Goal: Transaction & Acquisition: Purchase product/service

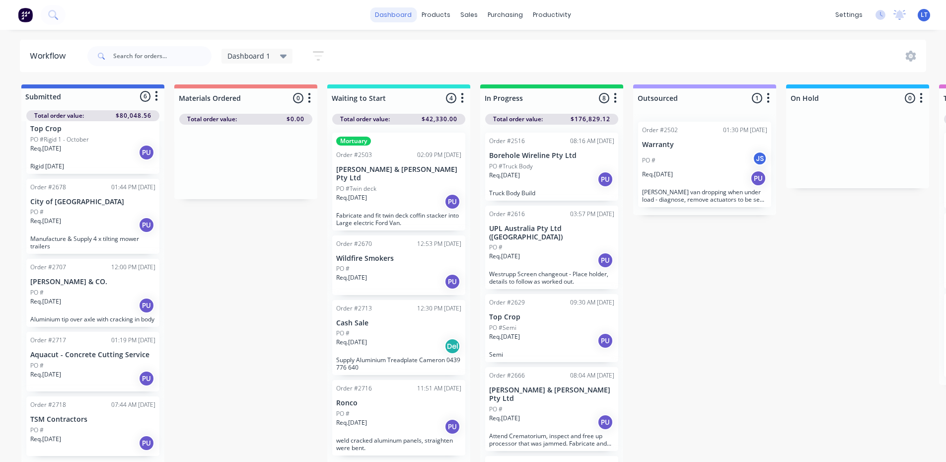
click at [390, 14] on link "dashboard" at bounding box center [393, 14] width 47 height 15
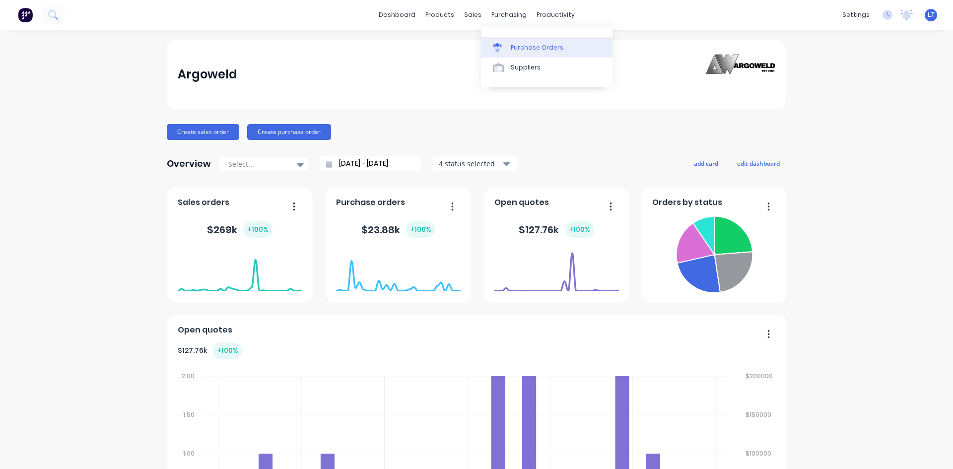
click at [530, 48] on div "Purchase Orders" at bounding box center [537, 47] width 53 height 9
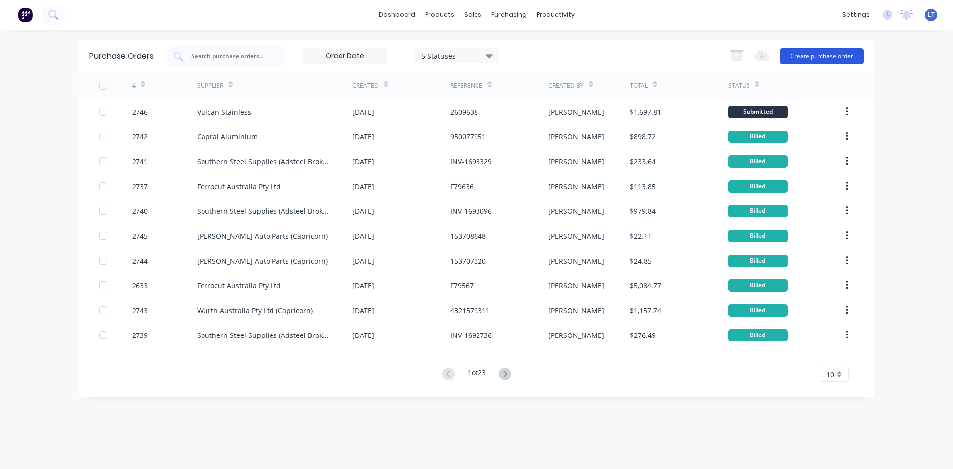
click at [821, 61] on button "Create purchase order" at bounding box center [822, 56] width 84 height 16
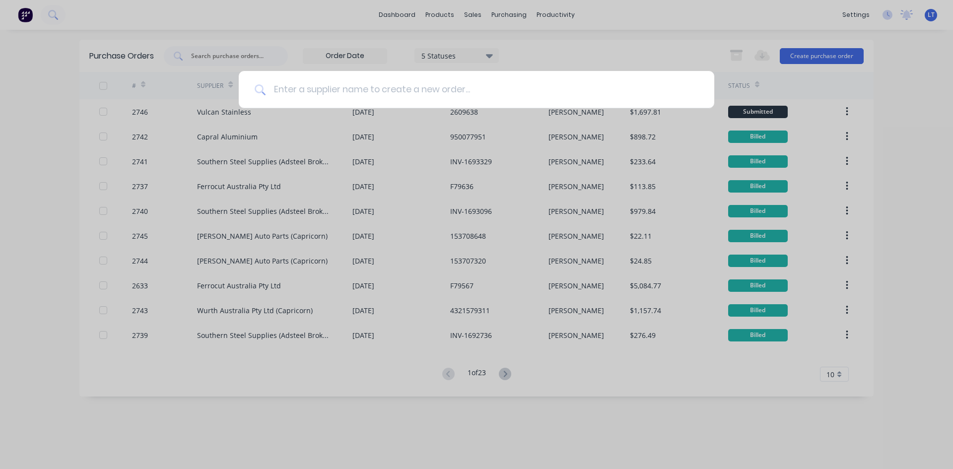
click at [453, 89] on input at bounding box center [482, 89] width 433 height 37
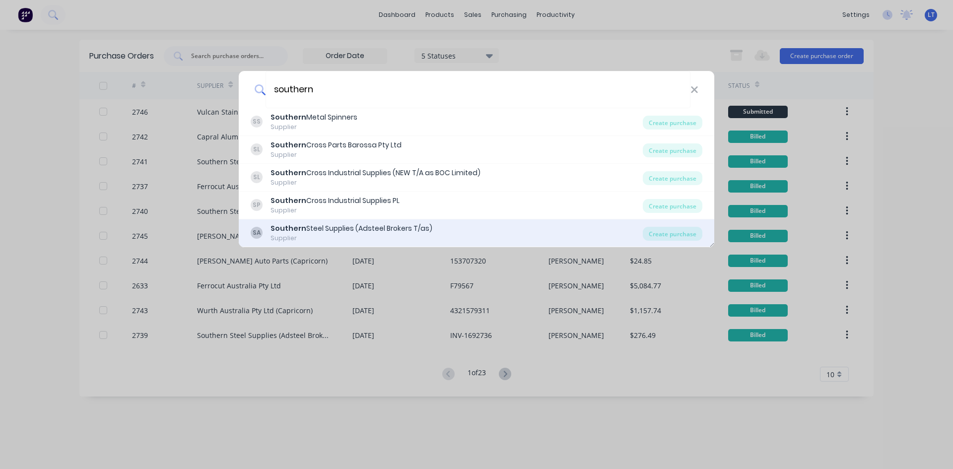
type input "southern"
click at [371, 239] on div "Supplier" at bounding box center [352, 238] width 162 height 9
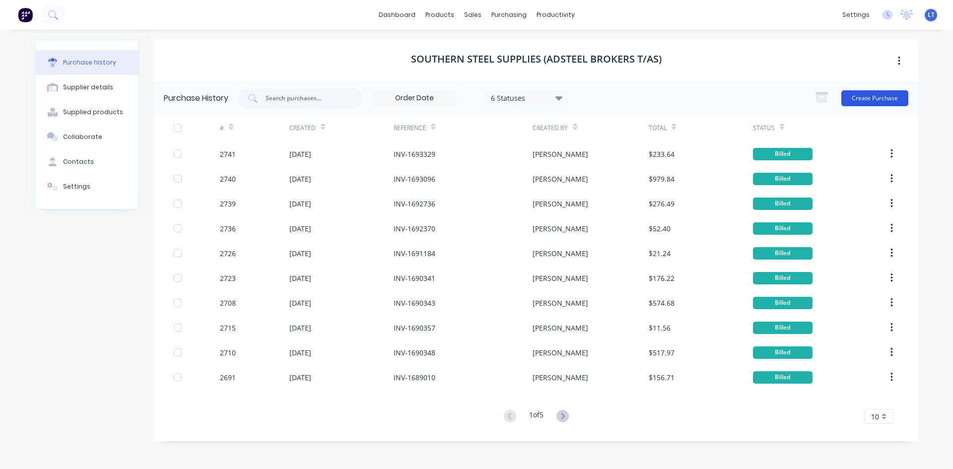
click at [856, 100] on button "Create Purchase" at bounding box center [875, 98] width 67 height 16
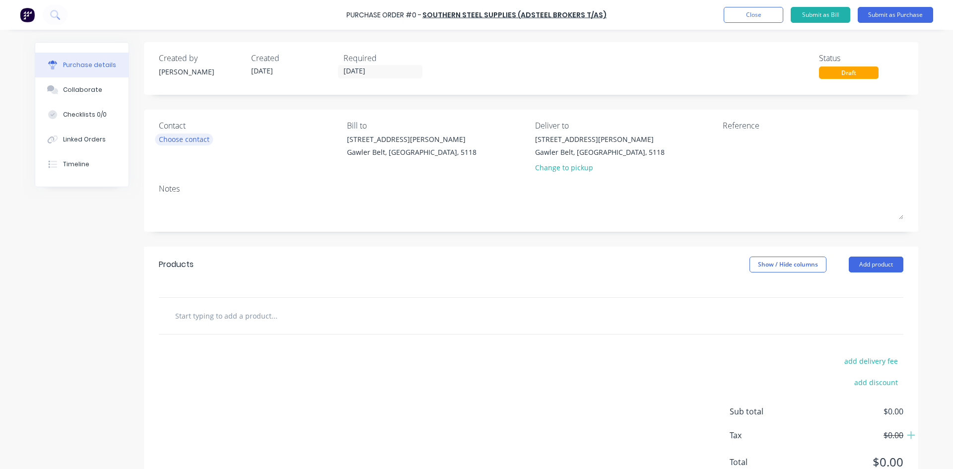
click at [196, 142] on div "Choose contact" at bounding box center [184, 139] width 51 height 10
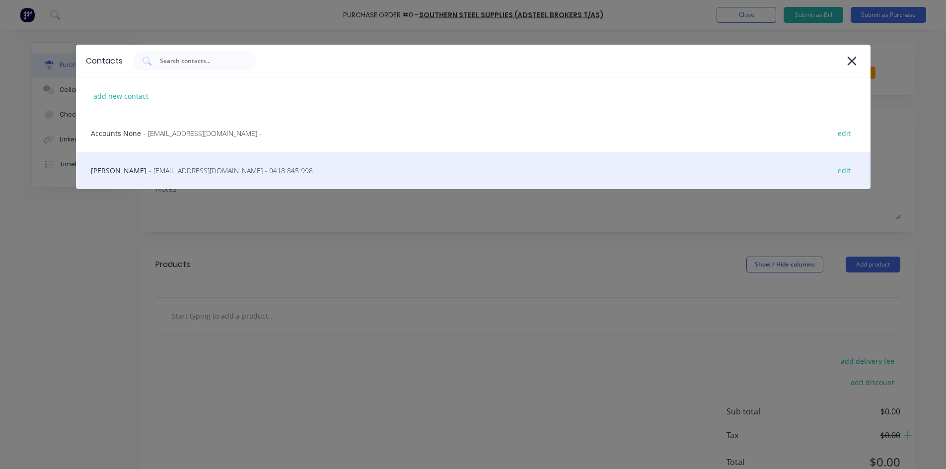
click at [167, 170] on span "- [EMAIL_ADDRESS][DOMAIN_NAME] - 0418 845 998" at bounding box center [231, 170] width 164 height 10
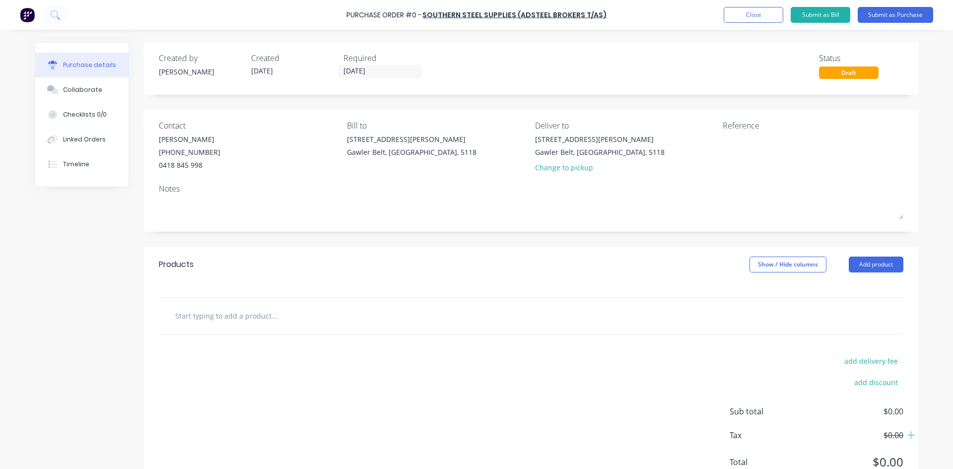
click at [300, 324] on input "text" at bounding box center [274, 316] width 199 height 20
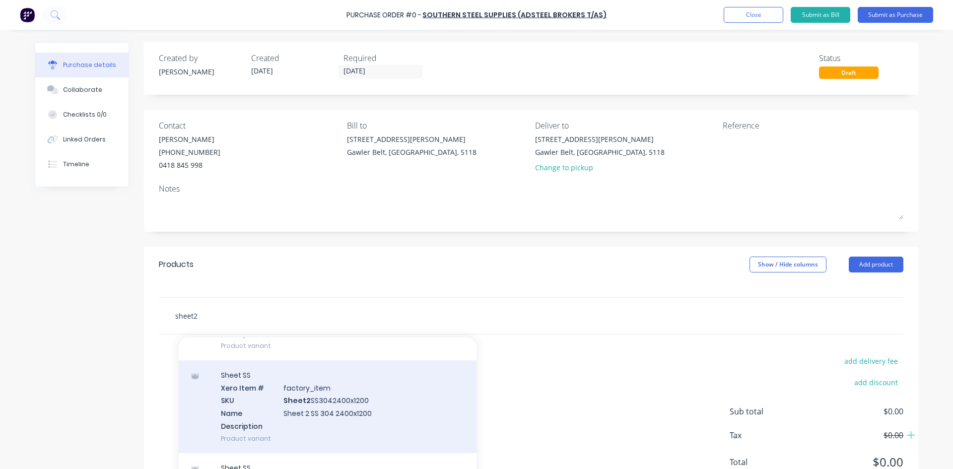
scroll to position [993, 0]
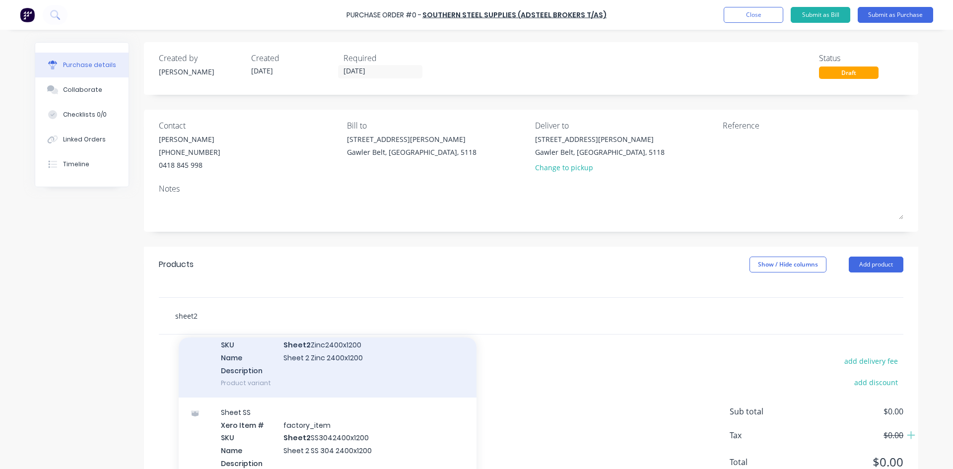
type input "sheet2"
click at [350, 359] on div "Sheet Zinc Xero Item # factory_item SKU Sheet2 Zinc2400x1200 Name Sheet 2 Zinc …" at bounding box center [328, 351] width 298 height 93
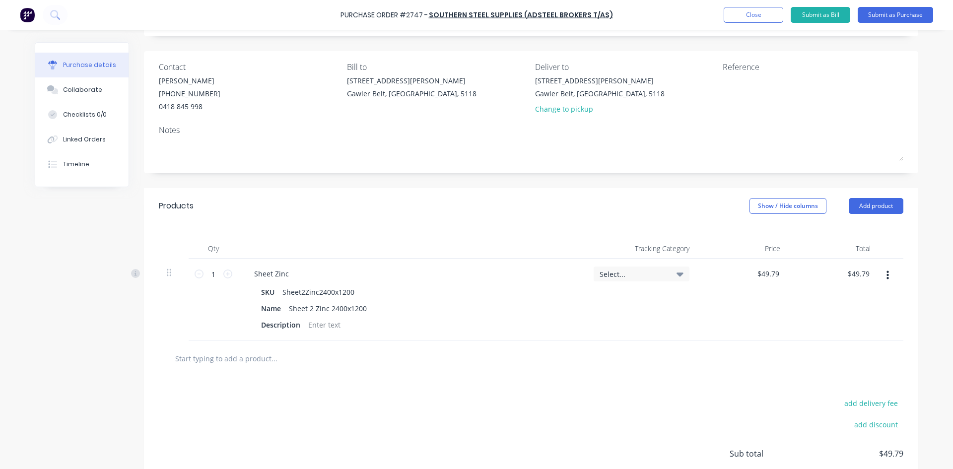
scroll to position [40, 0]
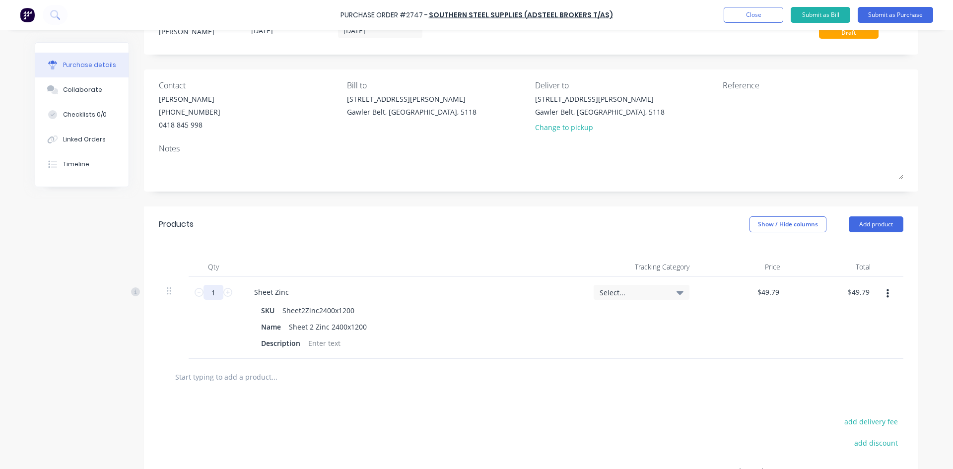
click at [214, 292] on input "1" at bounding box center [214, 292] width 20 height 15
type input "2"
type input "$99.58"
type input "2.8"
type input "$139.41"
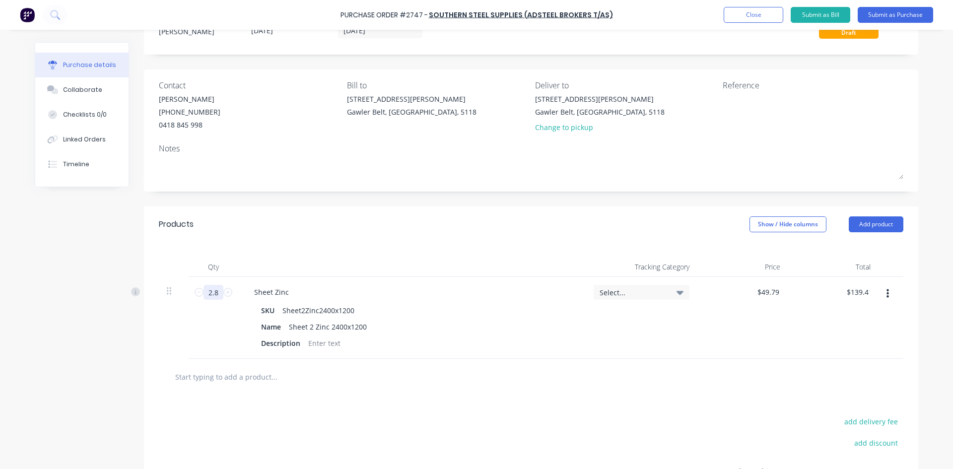
type input "2.88"
type input "$143.40"
type input "2.88"
click at [328, 349] on div at bounding box center [324, 343] width 40 height 14
drag, startPoint x: 217, startPoint y: 293, endPoint x: 202, endPoint y: 290, distance: 15.3
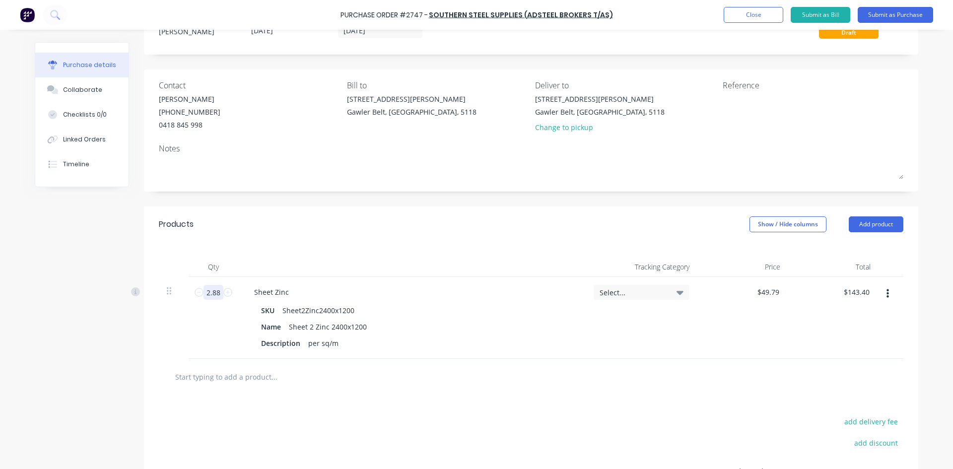
click at [204, 290] on input "2.88" at bounding box center [214, 292] width 20 height 15
type input "5"
type input "$248.95"
type input "5.7"
type input "$283.80"
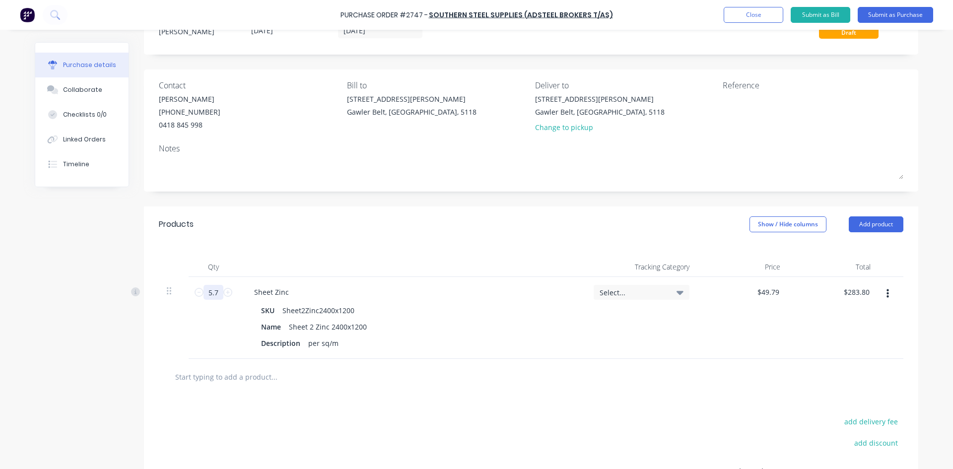
type input "5.76"
type input "$286.79"
type input "5.76"
click at [575, 418] on div "add delivery fee add discount Sub total $286.79 Tax $28.68 Total $315.47" at bounding box center [531, 476] width 775 height 163
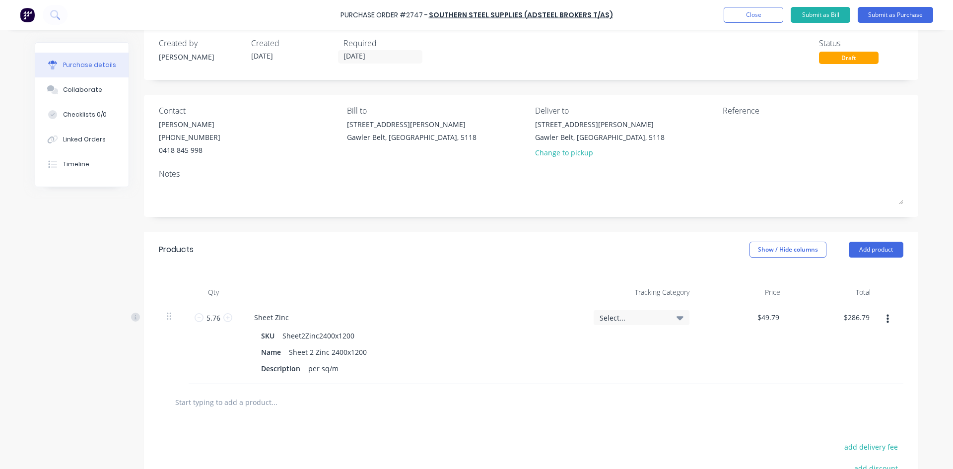
scroll to position [0, 0]
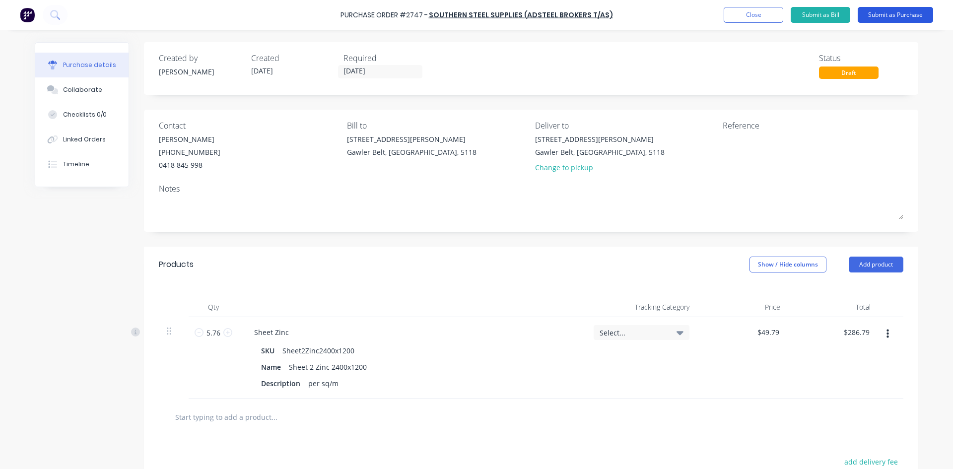
click at [913, 17] on button "Submit as Purchase" at bounding box center [895, 15] width 75 height 16
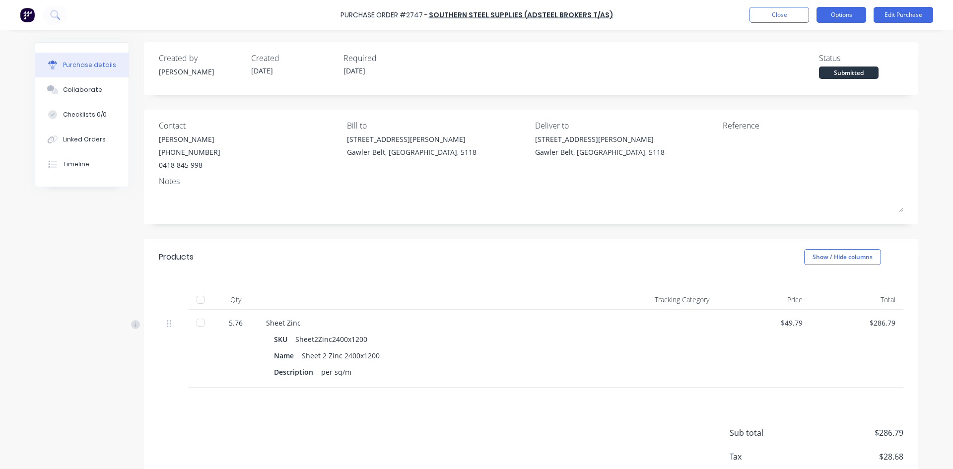
click at [834, 20] on button "Options" at bounding box center [842, 15] width 50 height 16
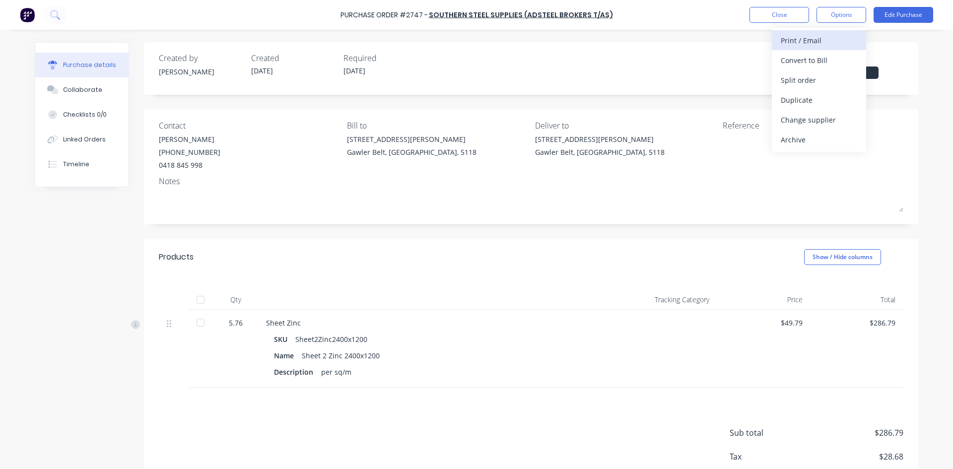
click at [808, 43] on div "Print / Email" at bounding box center [819, 40] width 76 height 14
click at [796, 58] on div "With pricing" at bounding box center [819, 60] width 76 height 14
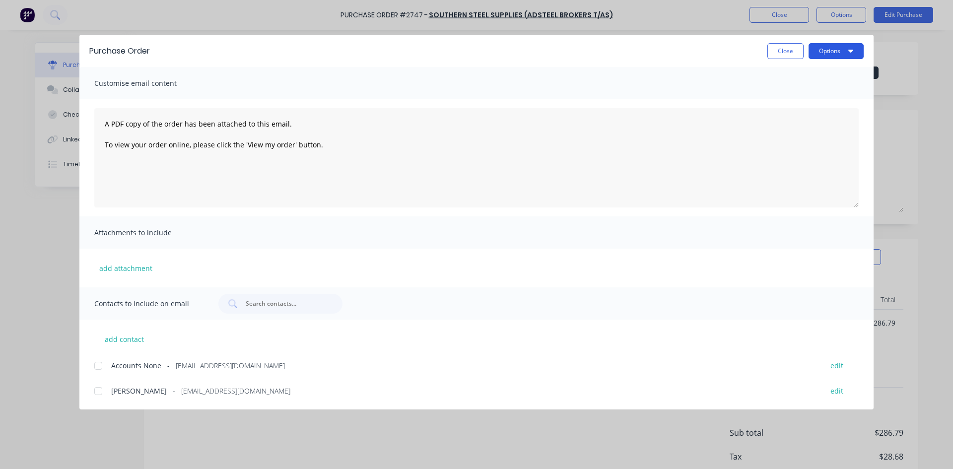
click at [839, 52] on button "Options" at bounding box center [836, 51] width 55 height 16
click at [796, 92] on div "Print" at bounding box center [817, 96] width 76 height 14
click at [794, 47] on button "Close" at bounding box center [786, 51] width 36 height 16
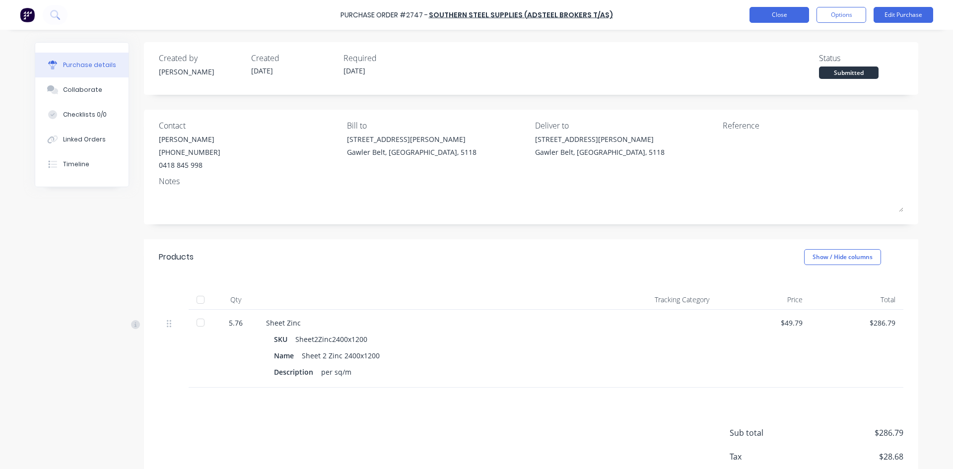
click at [764, 16] on button "Close" at bounding box center [780, 15] width 60 height 16
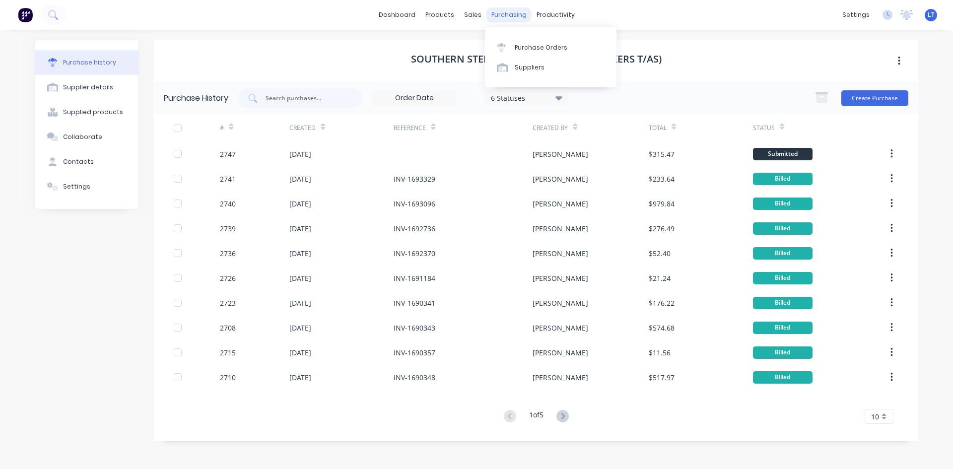
click at [511, 21] on div "purchasing" at bounding box center [509, 14] width 45 height 15
click at [530, 49] on div "Purchase Orders" at bounding box center [541, 47] width 53 height 9
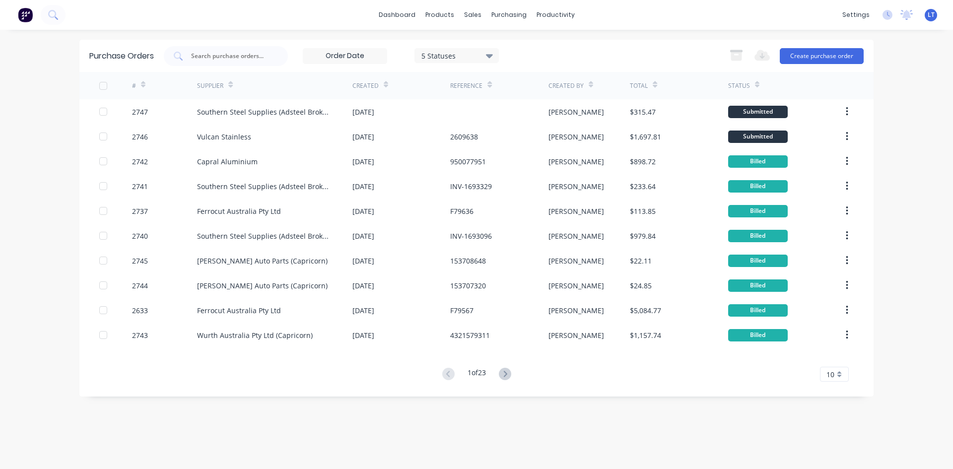
click at [816, 44] on div "Purchase Orders 5 Statuses 5 Statuses Export to Excel (XLSX) Create purchase or…" at bounding box center [476, 56] width 795 height 32
click at [816, 60] on button "Create purchase order" at bounding box center [822, 56] width 84 height 16
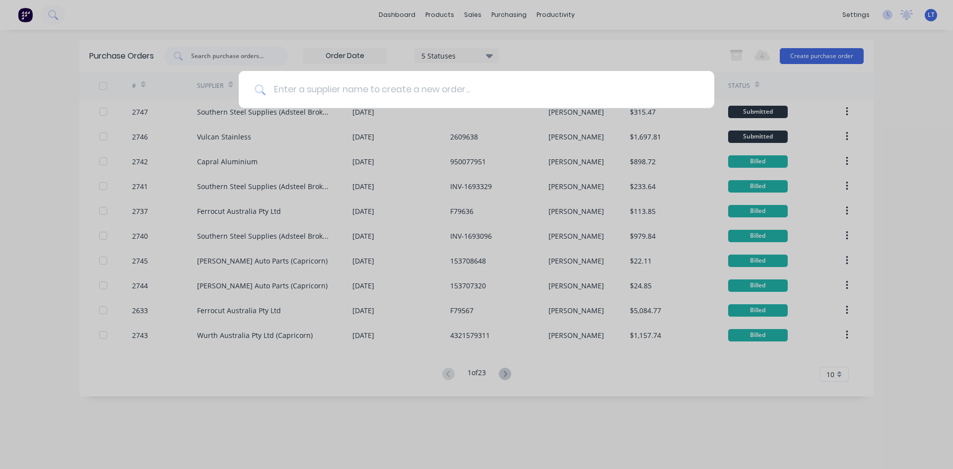
click at [407, 98] on input at bounding box center [482, 89] width 433 height 37
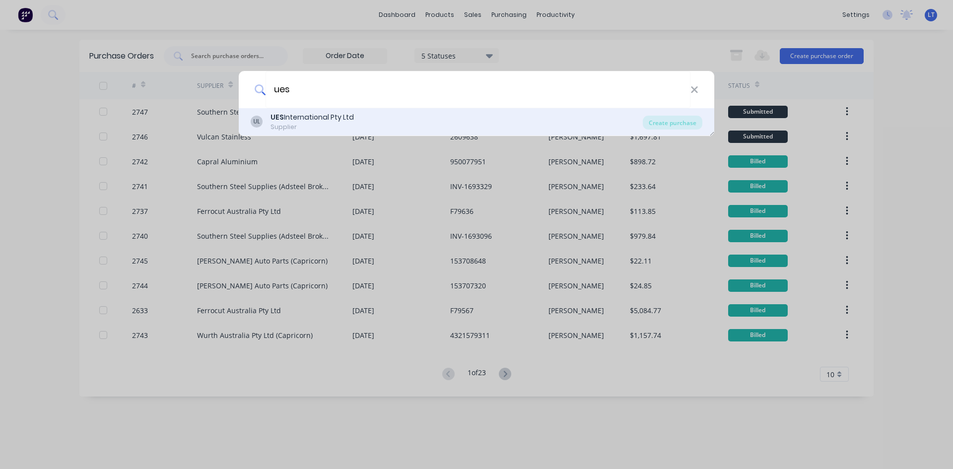
type input "ues"
click at [279, 113] on b "UES" at bounding box center [277, 117] width 13 height 10
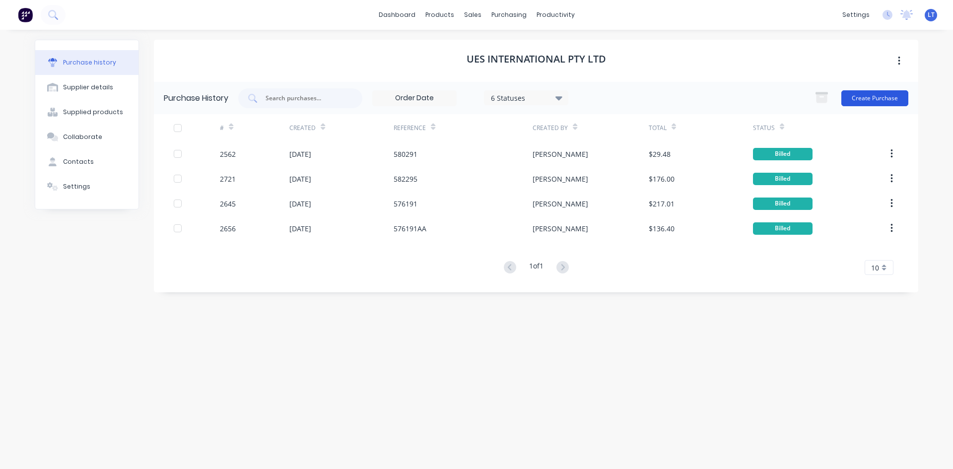
click at [872, 105] on button "Create Purchase" at bounding box center [875, 98] width 67 height 16
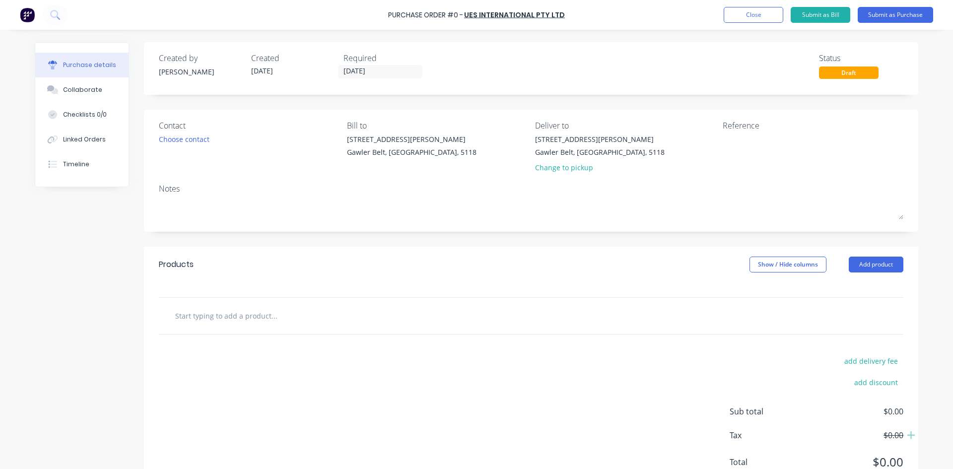
click at [232, 317] on input "text" at bounding box center [274, 316] width 199 height 20
paste input "Gas Strut 405mm X 200N Code: GS405-200N"
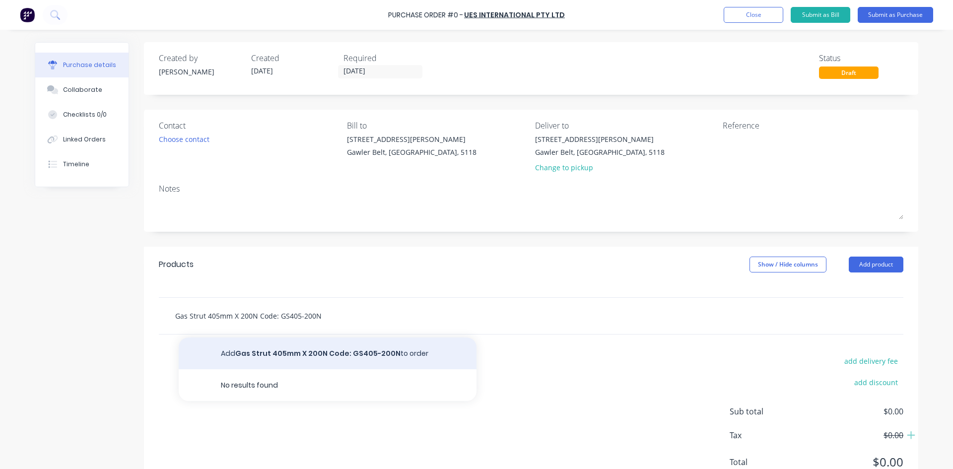
type input "Gas Strut 405mm X 200N Code: GS405-200N"
click at [266, 351] on button "Add Gas Strut 405mm X 200N Code: GS405-200N to order" at bounding box center [328, 354] width 298 height 32
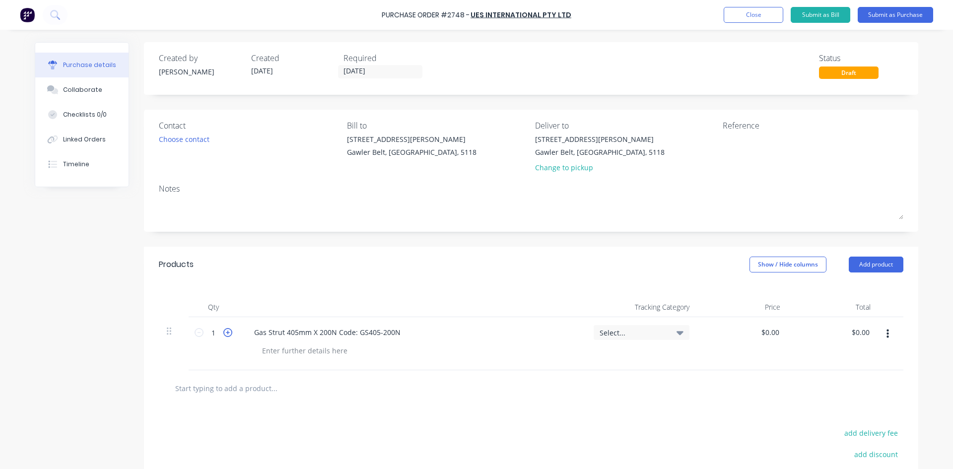
click at [224, 333] on icon at bounding box center [227, 332] width 9 height 9
type input "2"
click at [770, 330] on input "0.00" at bounding box center [770, 332] width 23 height 14
click at [704, 387] on div at bounding box center [531, 388] width 729 height 20
click at [771, 338] on input "0.00" at bounding box center [772, 332] width 19 height 14
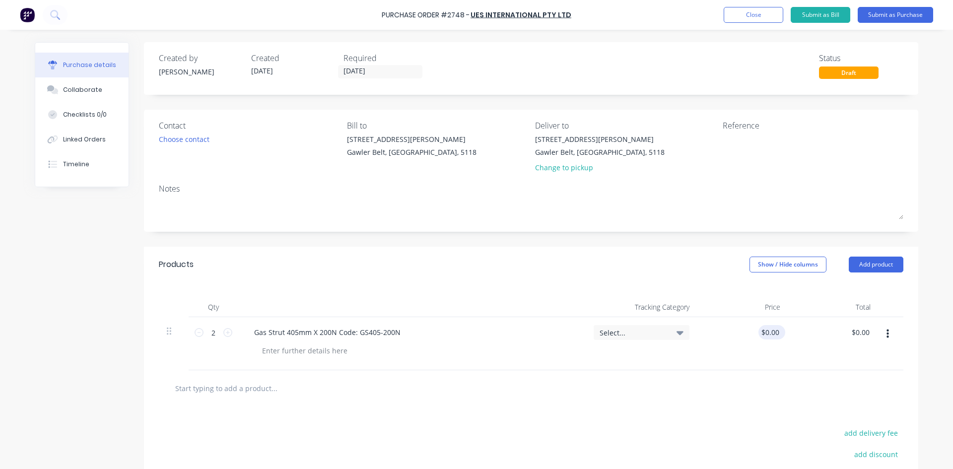
drag, startPoint x: 784, startPoint y: 332, endPoint x: 757, endPoint y: 332, distance: 26.8
click at [757, 332] on div "$0.00 $0.00" at bounding box center [743, 343] width 91 height 53
type input "0.00"
click at [766, 328] on input "0.00" at bounding box center [770, 332] width 23 height 14
drag, startPoint x: 761, startPoint y: 332, endPoint x: 782, endPoint y: 333, distance: 20.4
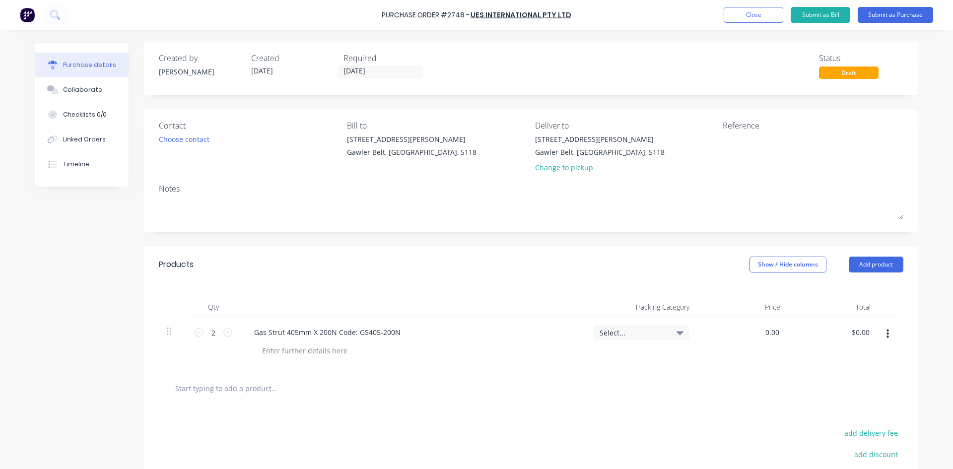
click at [782, 333] on div "0.00 0.00" at bounding box center [743, 343] width 91 height 53
type input "$20.58"
type input "$41.16"
click at [775, 400] on div at bounding box center [531, 388] width 745 height 36
click at [163, 141] on div "Choose contact" at bounding box center [184, 139] width 51 height 10
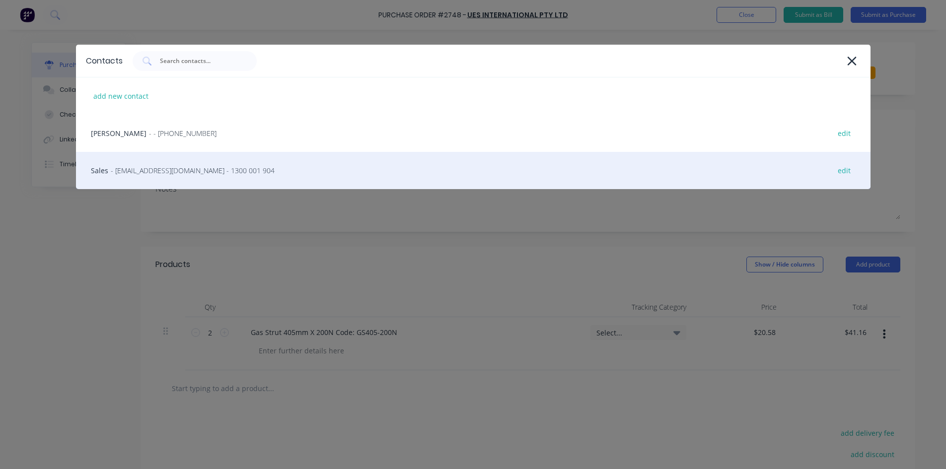
click at [178, 175] on span "- [EMAIL_ADDRESS][DOMAIN_NAME] - 1300 001 904" at bounding box center [193, 170] width 164 height 10
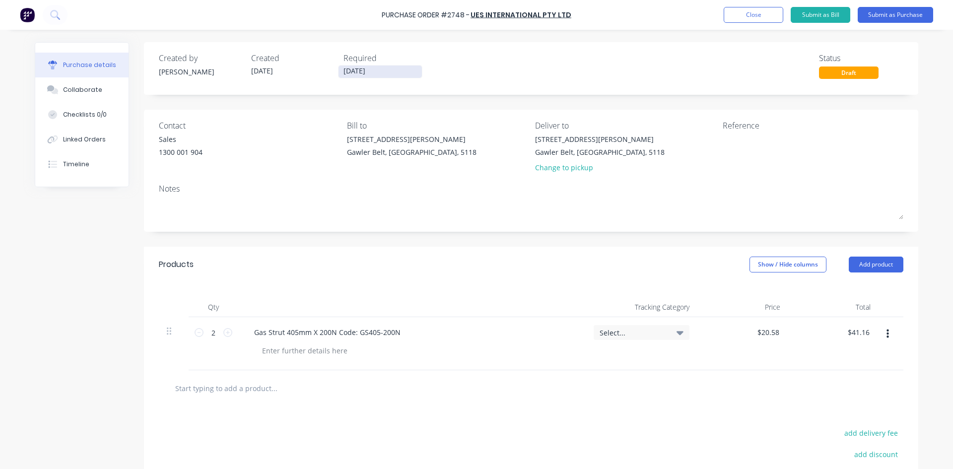
click at [378, 76] on input "[DATE]" at bounding box center [380, 72] width 83 height 12
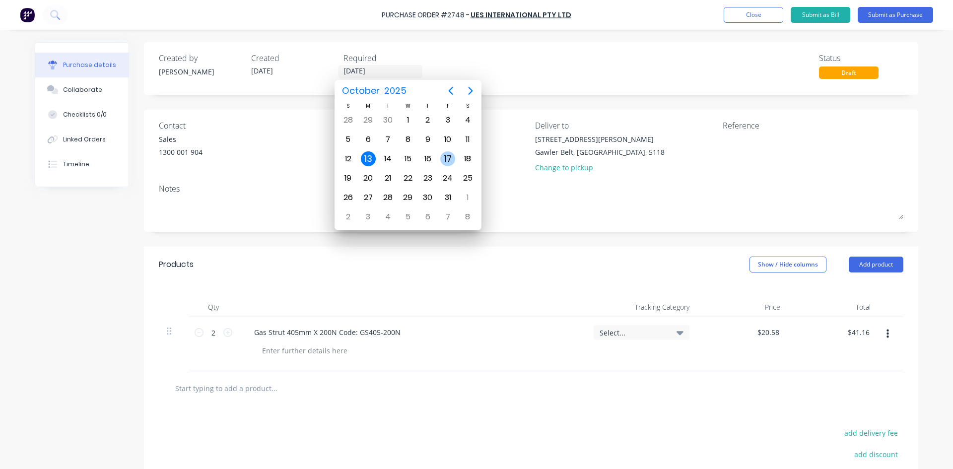
click at [449, 165] on div "17" at bounding box center [447, 158] width 15 height 15
type input "[DATE]"
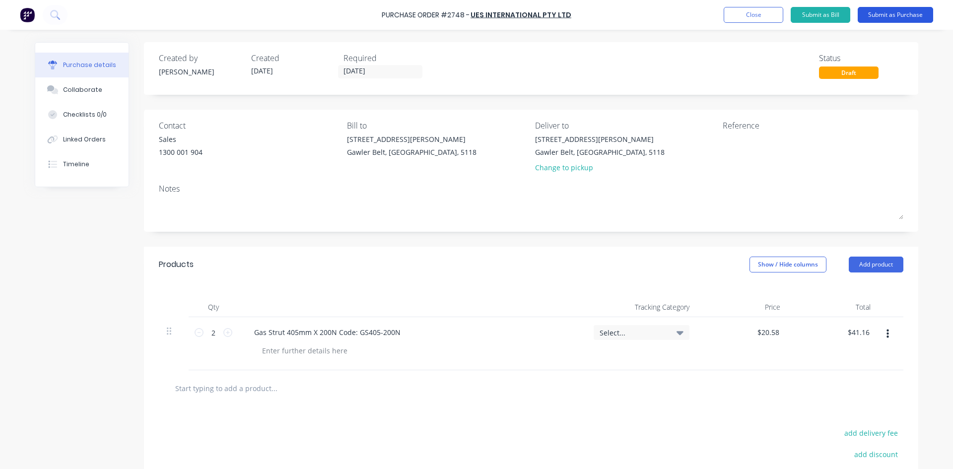
click at [883, 19] on button "Submit as Purchase" at bounding box center [895, 15] width 75 height 16
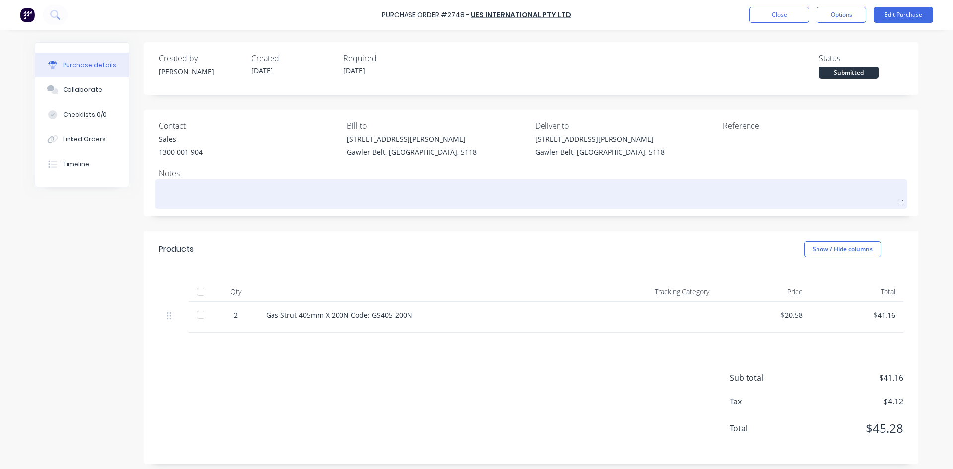
click at [261, 196] on textarea at bounding box center [531, 193] width 745 height 22
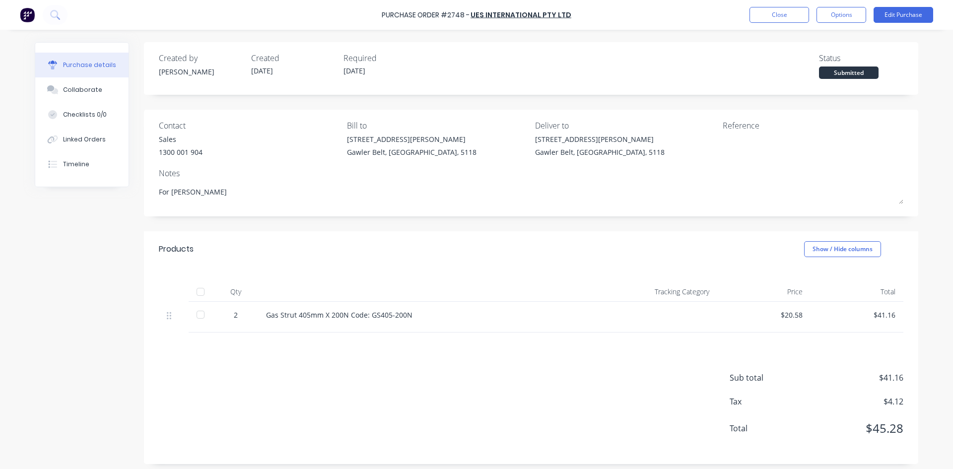
type textarea "For [PERSON_NAME]"
click at [479, 383] on div "Sub total $41.16 Tax $4.12 Total $45.28" at bounding box center [531, 399] width 775 height 132
click at [849, 22] on button "Options" at bounding box center [842, 15] width 50 height 16
click at [824, 46] on div "Print / Email" at bounding box center [819, 40] width 76 height 14
click at [822, 63] on div "With pricing" at bounding box center [819, 60] width 76 height 14
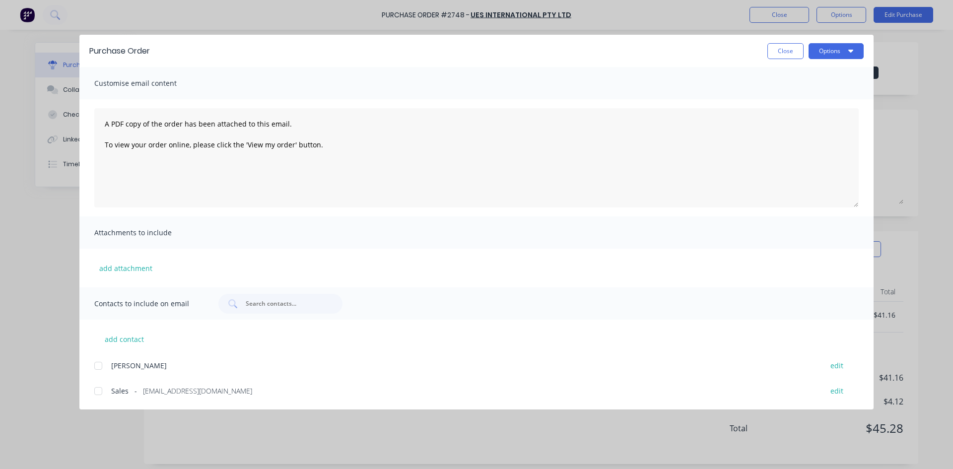
click at [101, 392] on div at bounding box center [98, 391] width 20 height 20
click at [828, 49] on button "Options" at bounding box center [836, 51] width 55 height 16
click at [705, 24] on div "Purchase Order Close Options Preview Print Email Customise email content A PDF …" at bounding box center [476, 234] width 953 height 469
click at [795, 54] on button "Close" at bounding box center [786, 51] width 36 height 16
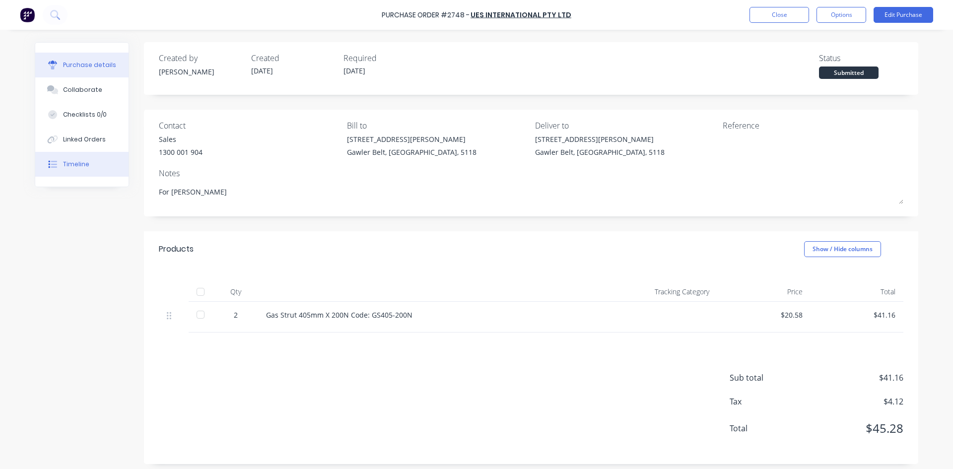
click at [85, 166] on button "Timeline" at bounding box center [81, 164] width 93 height 25
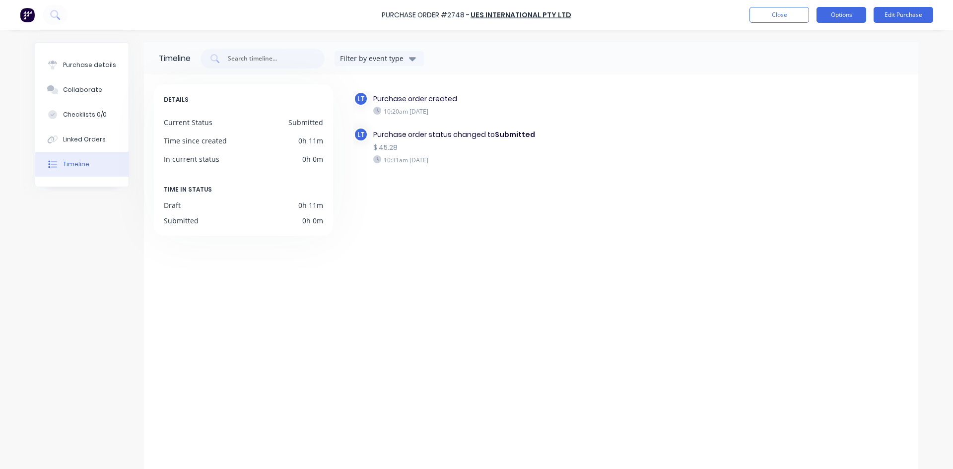
click at [837, 17] on button "Options" at bounding box center [842, 15] width 50 height 16
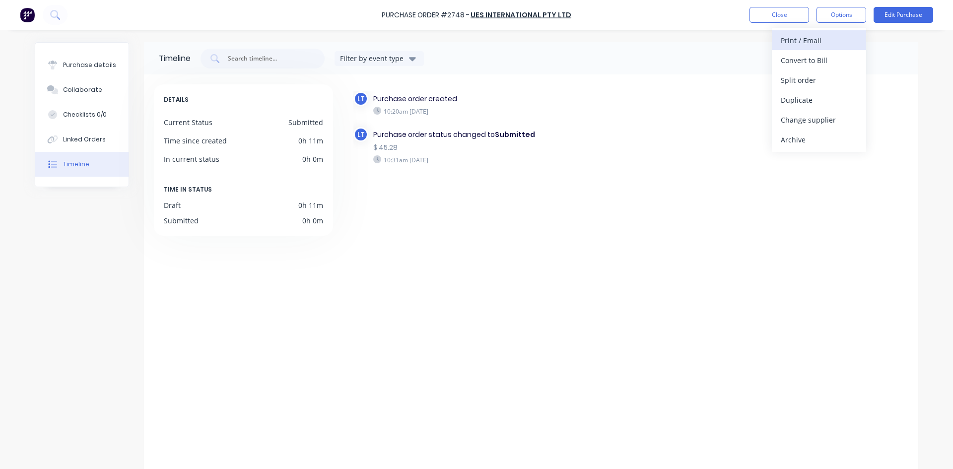
click at [817, 39] on div "Print / Email" at bounding box center [819, 40] width 76 height 14
click at [825, 66] on div "With pricing" at bounding box center [819, 60] width 76 height 14
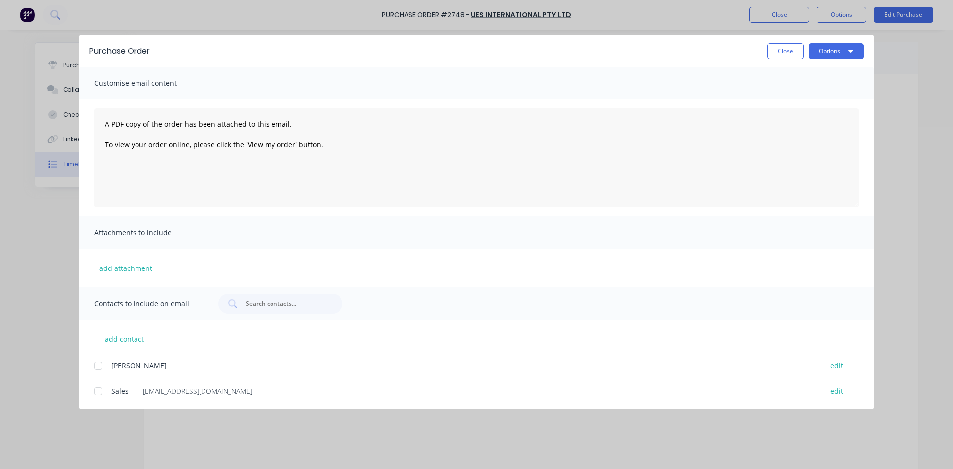
click at [98, 391] on div at bounding box center [98, 391] width 20 height 20
click at [846, 45] on button "Options" at bounding box center [836, 51] width 55 height 16
click at [797, 116] on div "Email" at bounding box center [817, 116] width 76 height 14
click at [779, 53] on button "Close" at bounding box center [786, 51] width 36 height 16
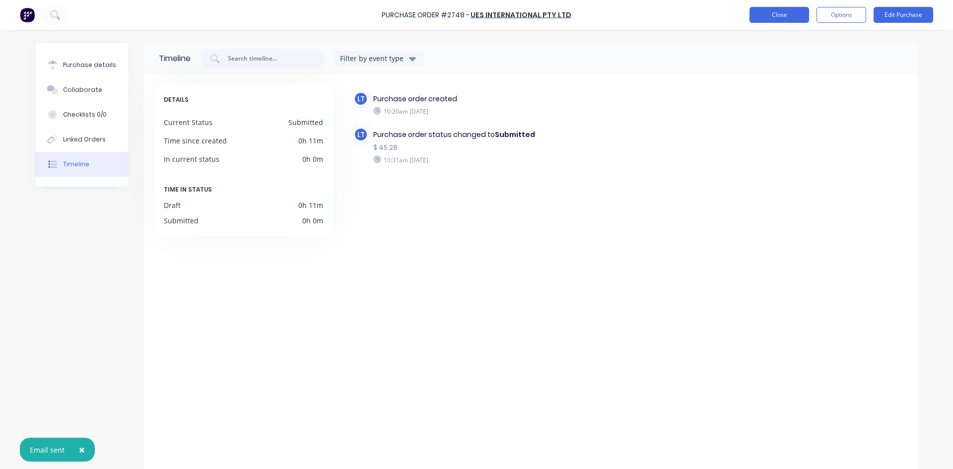
click at [787, 19] on button "Close" at bounding box center [780, 15] width 60 height 16
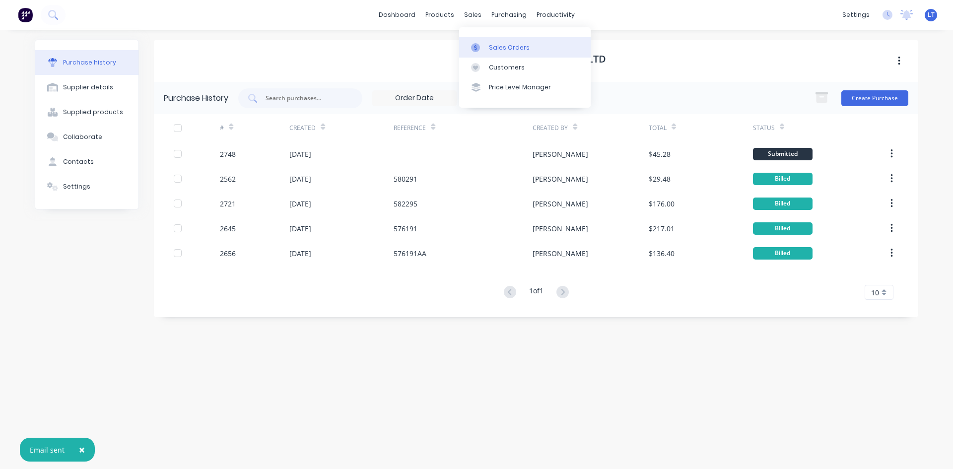
click at [507, 41] on link "Sales Orders" at bounding box center [525, 47] width 132 height 20
